Goal: Task Accomplishment & Management: Use online tool/utility

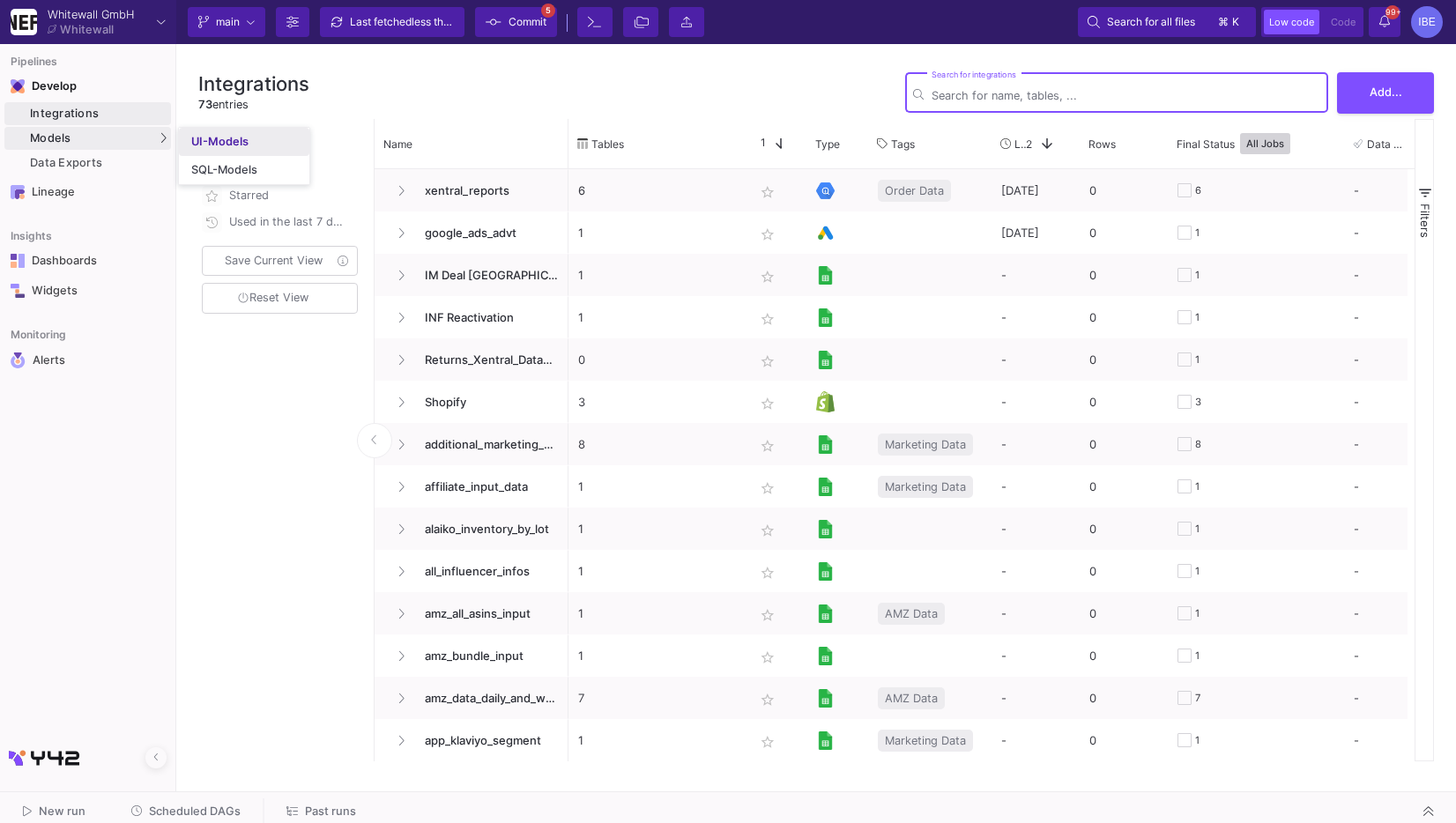
click at [208, 145] on div "UI-Models" at bounding box center [220, 142] width 58 height 14
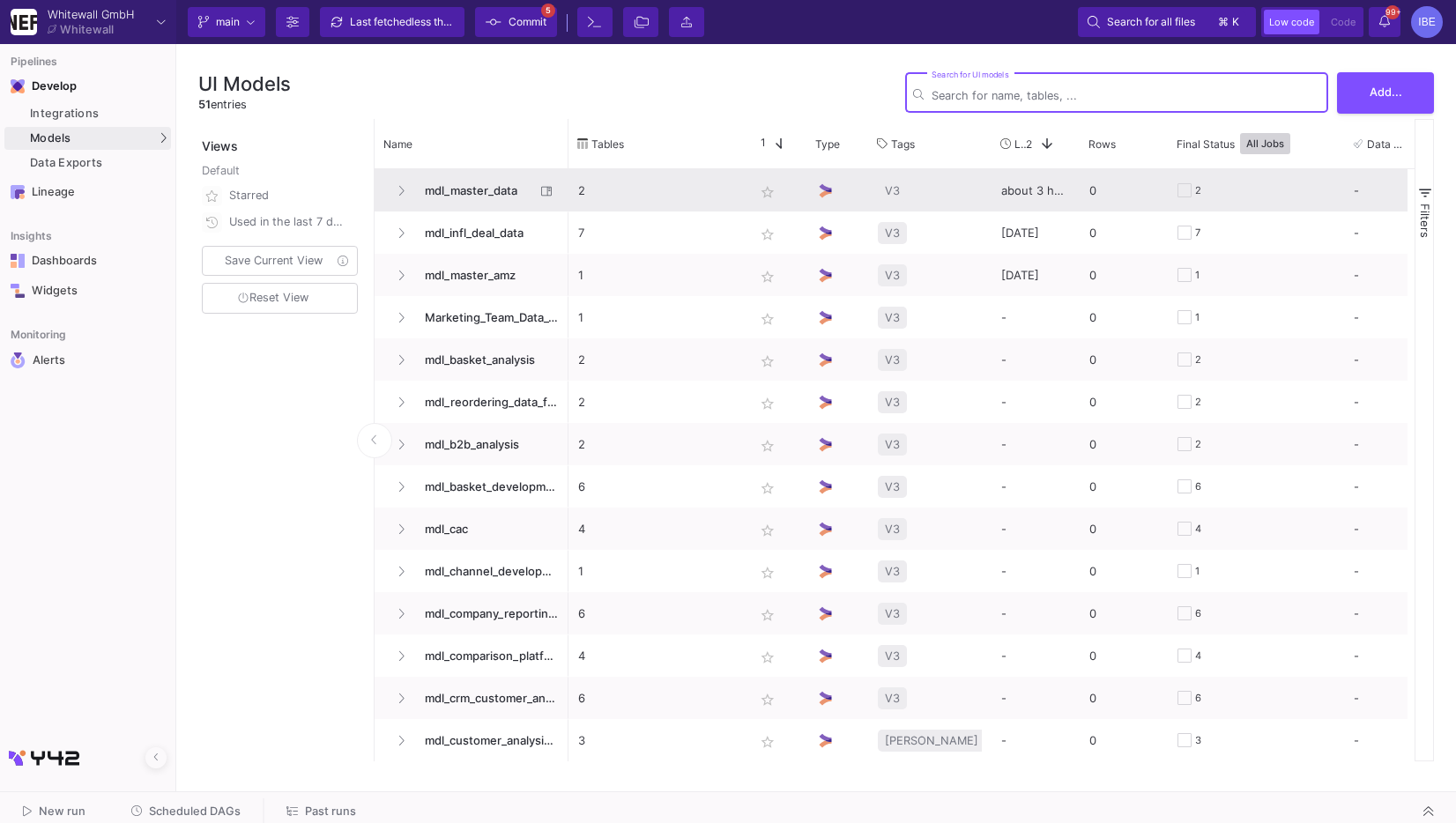
click at [481, 195] on span "mdl_master_data" at bounding box center [475, 191] width 121 height 42
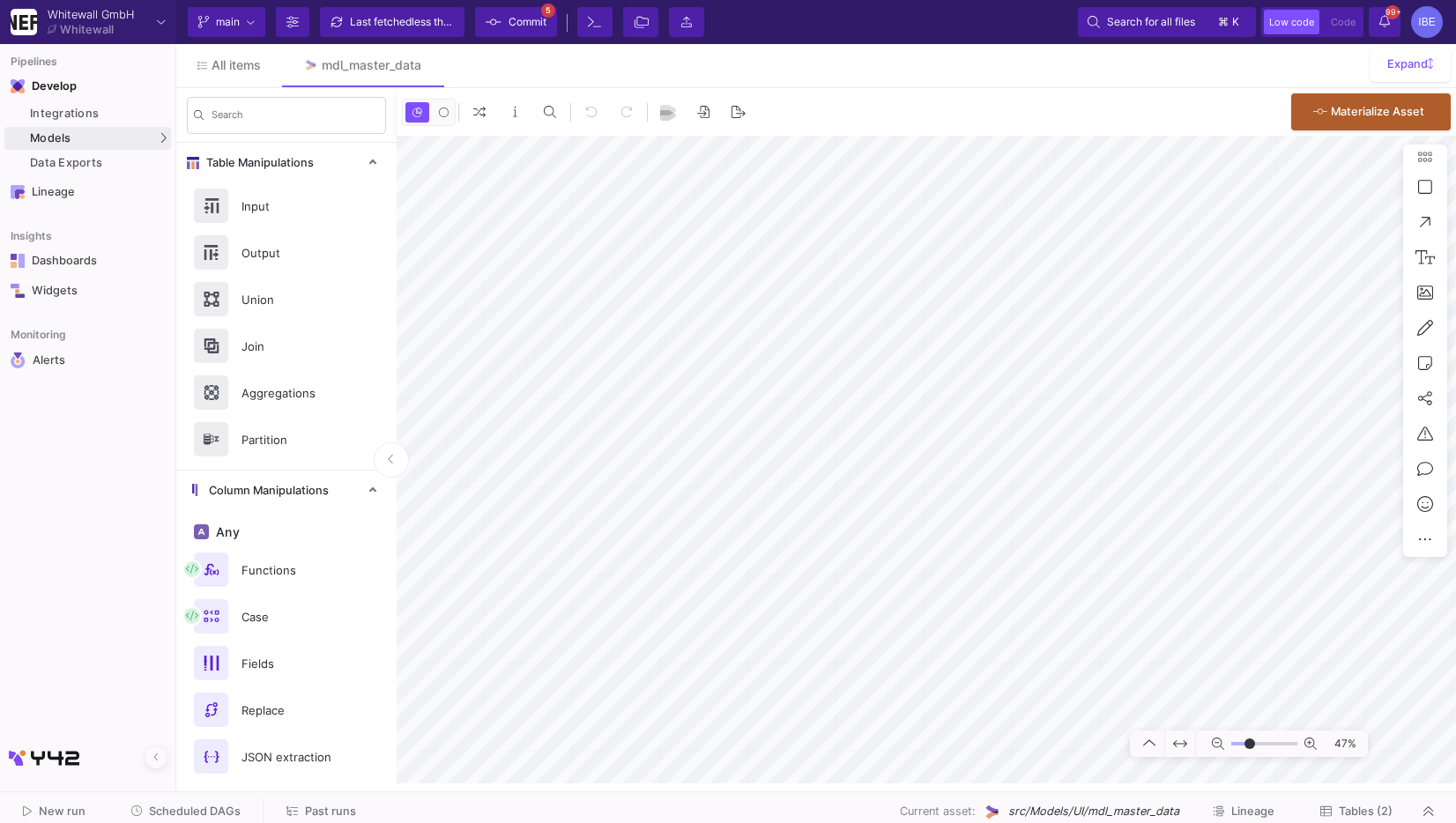
type input "-6"
click at [199, 162] on link "SQL-Models" at bounding box center [243, 170] width 130 height 28
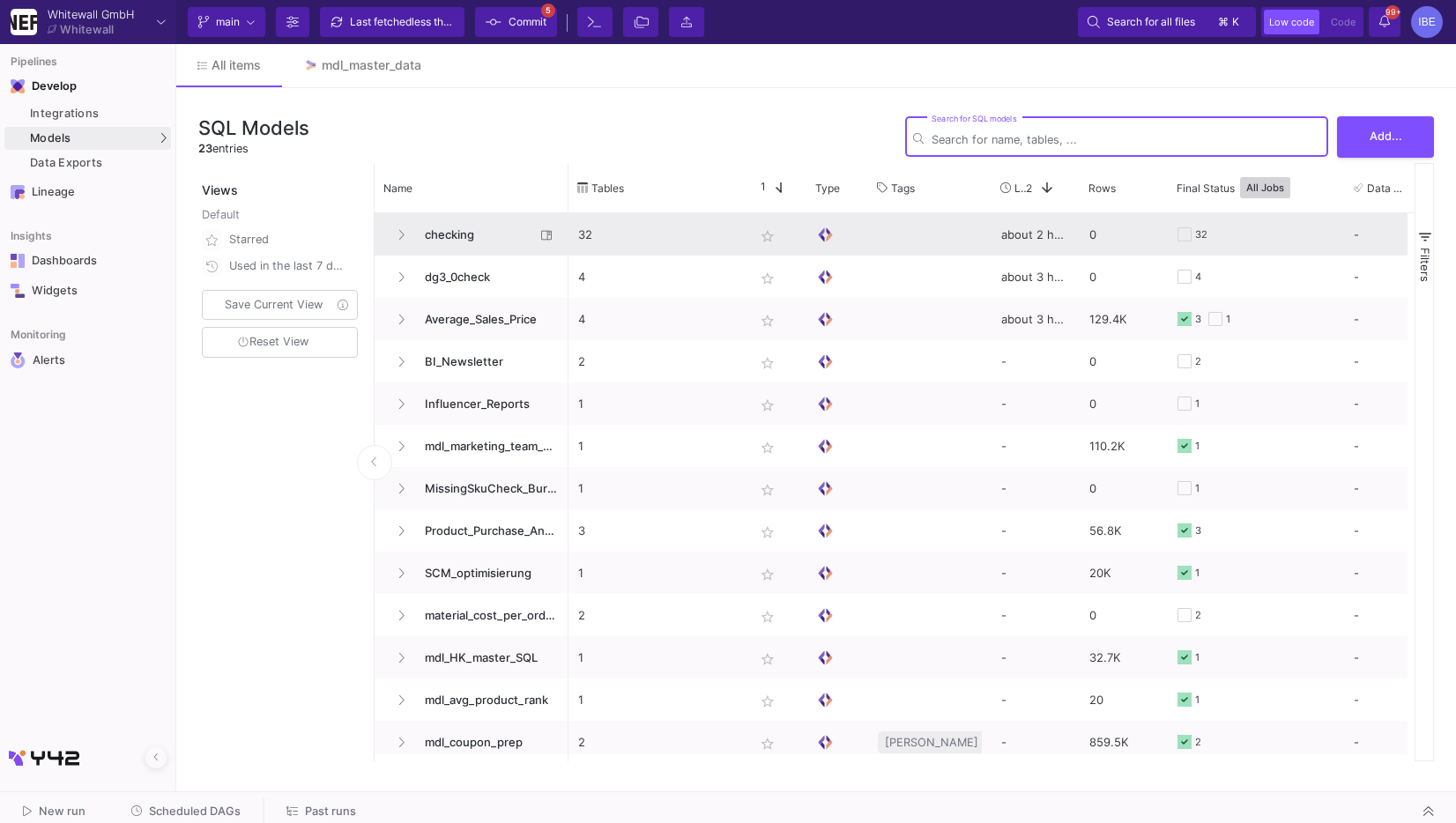
click at [472, 236] on span "checking" at bounding box center [475, 235] width 121 height 42
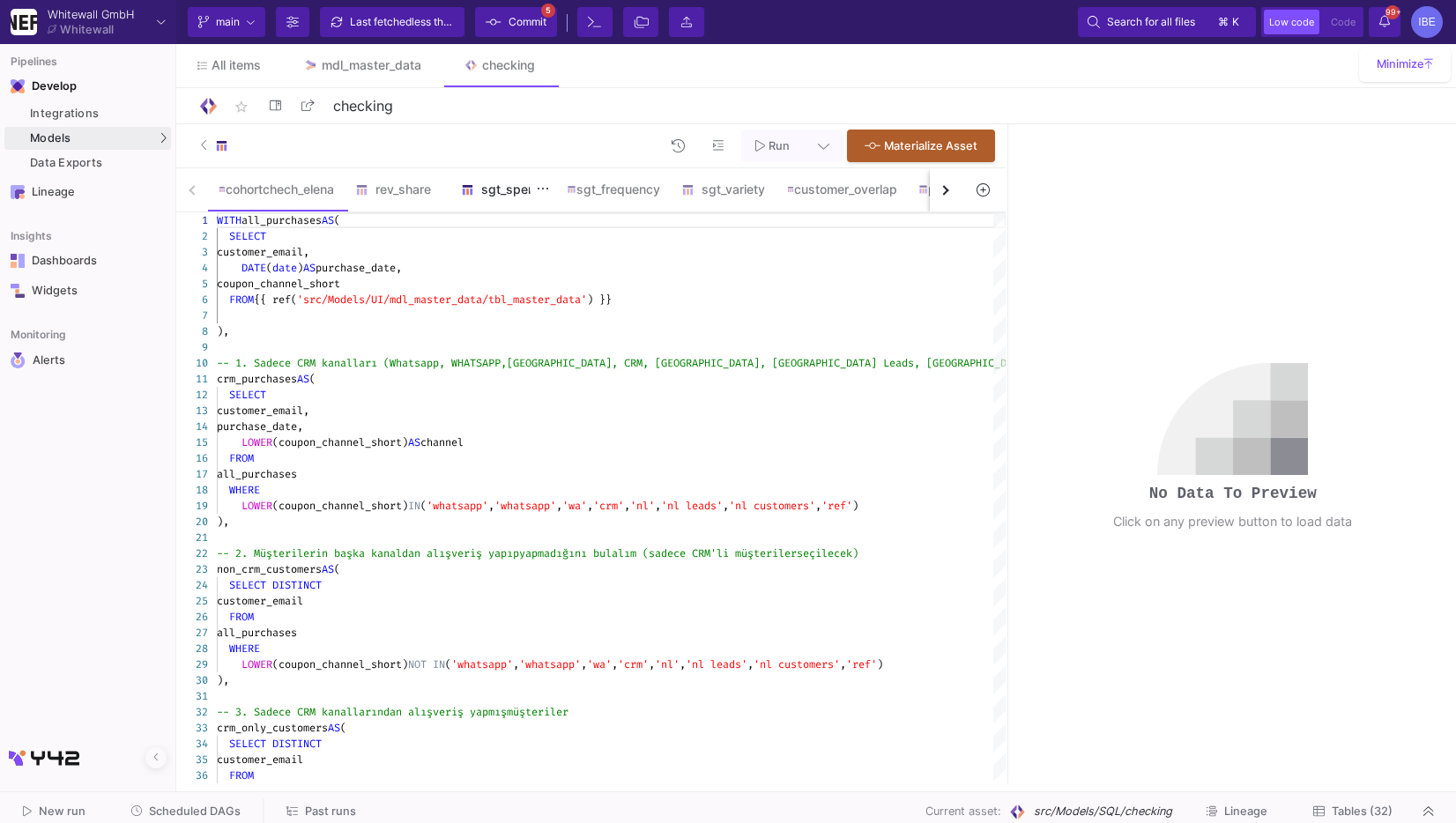
click at [510, 201] on div "sgt_spend" at bounding box center [503, 189] width 105 height 43
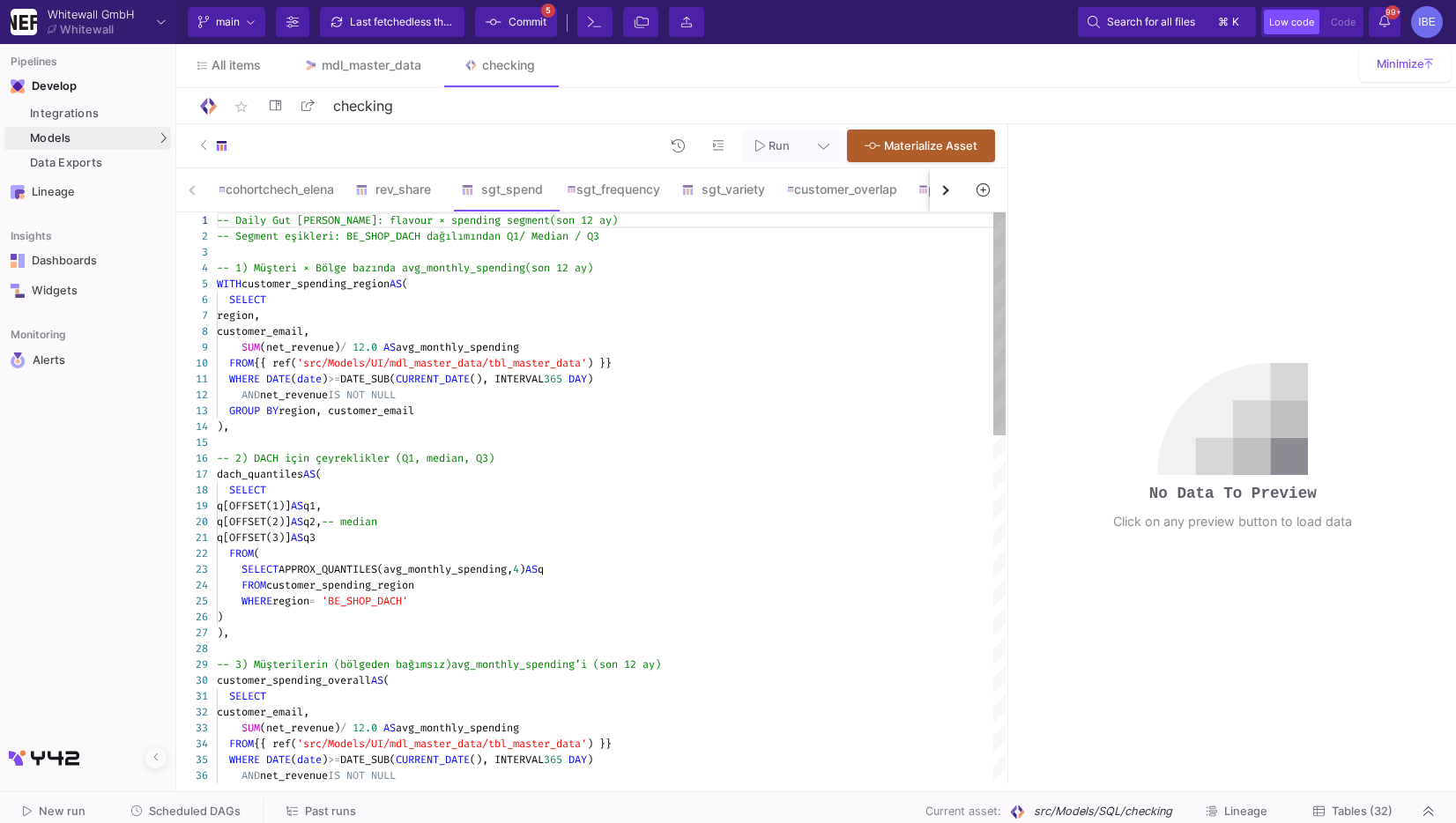
click at [497, 349] on span "avg_monthly_spending" at bounding box center [457, 346] width 123 height 14
type textarea "-- Daily Gut [PERSON_NAME]: flavour × spending segment (son [DEMOGRAPHIC_DATA] …"
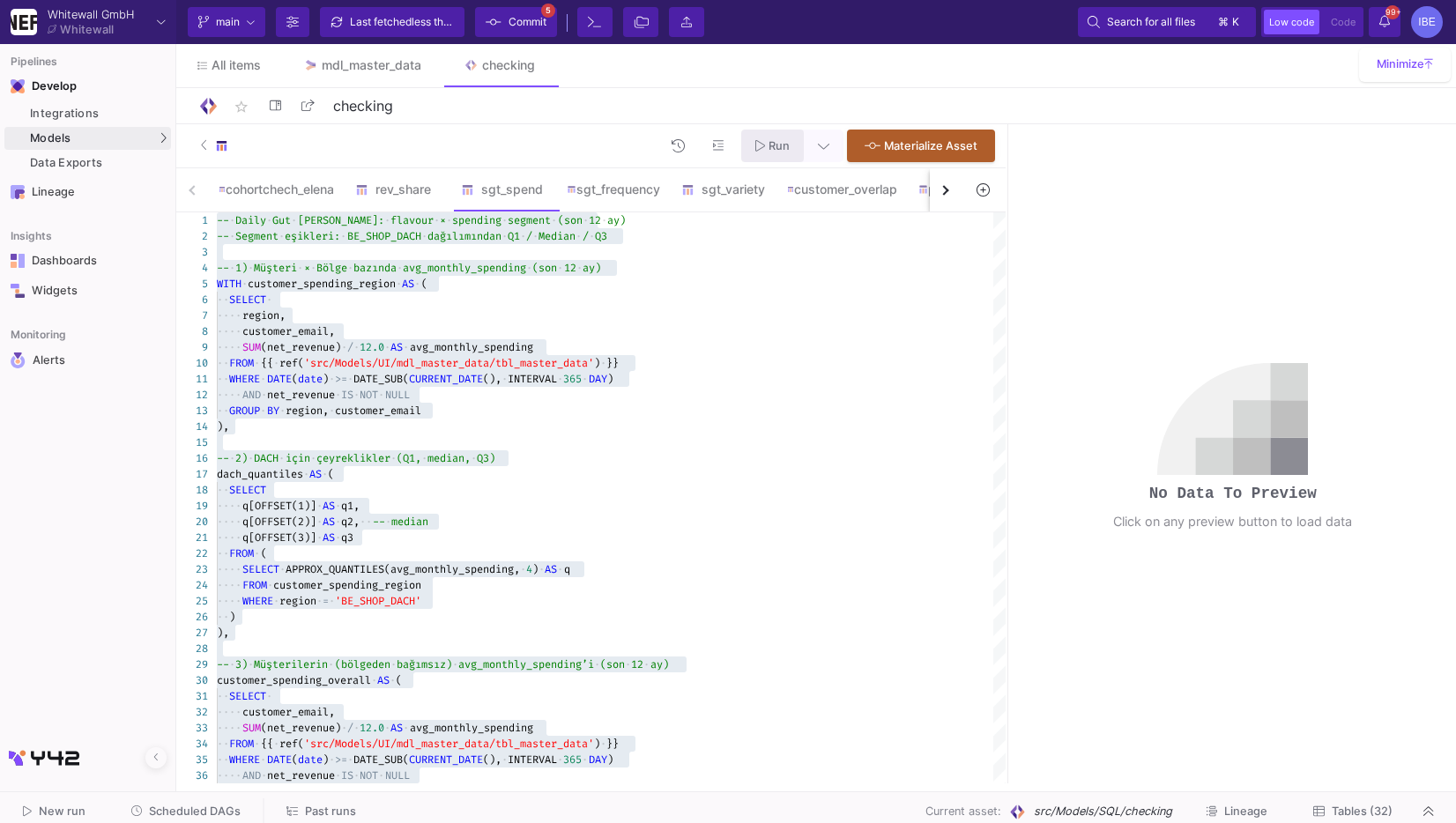
click at [780, 152] on button "Run" at bounding box center [772, 145] width 63 height 33
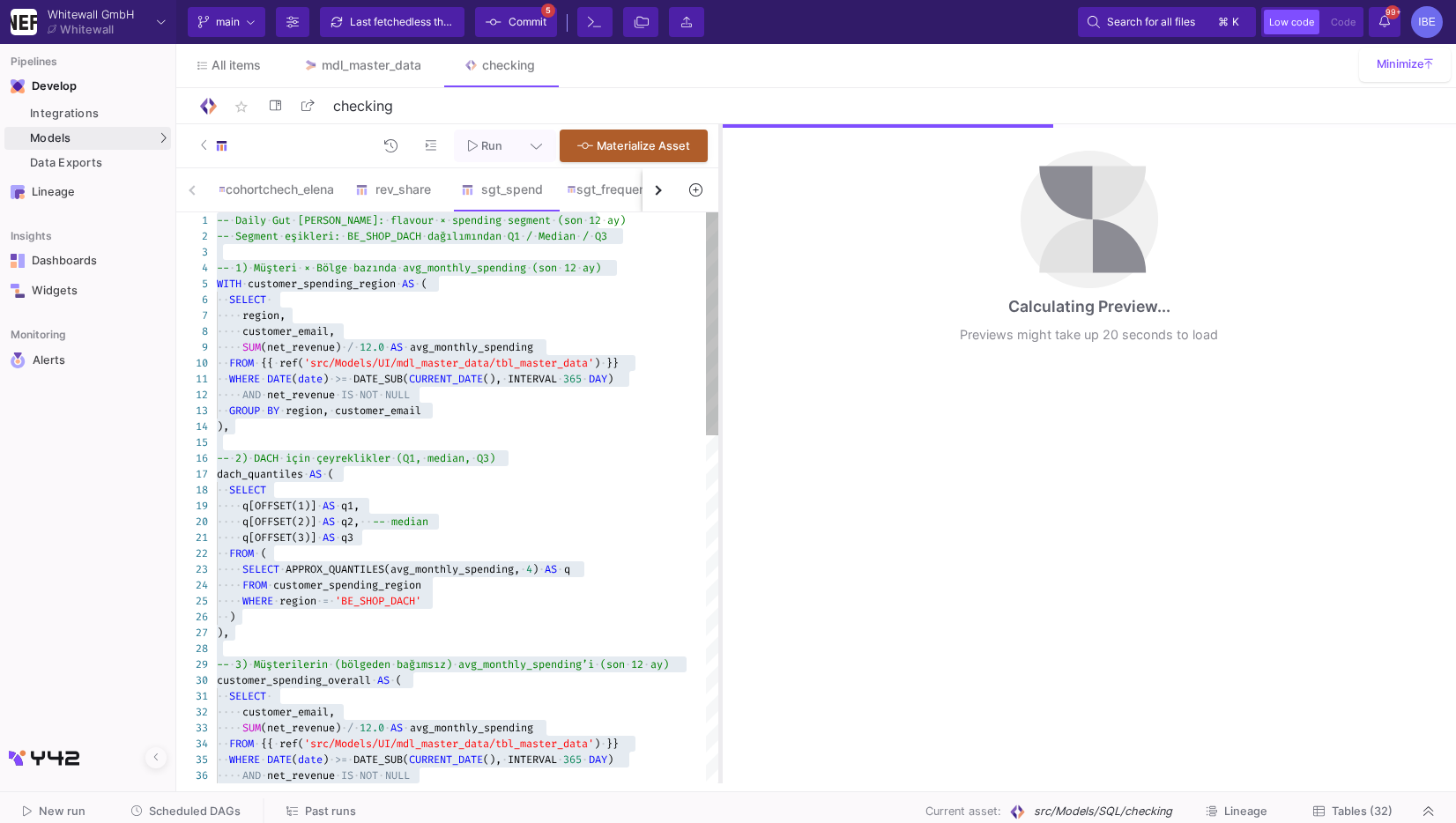
drag, startPoint x: 1008, startPoint y: 319, endPoint x: 720, endPoint y: 313, distance: 288.1
click at [720, 313] on div at bounding box center [720, 454] width 4 height 659
